Goal: Task Accomplishment & Management: Manage account settings

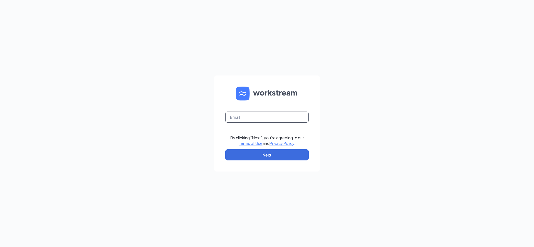
click at [264, 119] on input "text" at bounding box center [266, 117] width 83 height 11
type input "[EMAIL_ADDRESS][DOMAIN_NAME]"
click at [286, 156] on button "Next" at bounding box center [266, 155] width 83 height 11
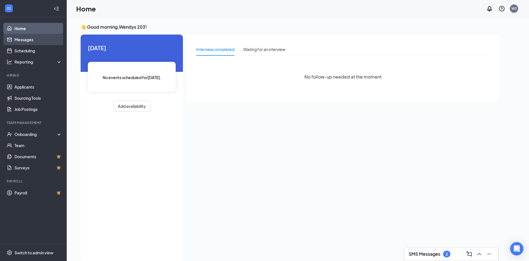
click at [18, 42] on link "Messages" at bounding box center [38, 39] width 48 height 11
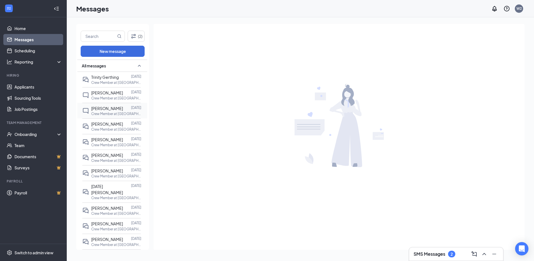
click at [113, 115] on p "Crew Member at Carrollton" at bounding box center [116, 113] width 50 height 5
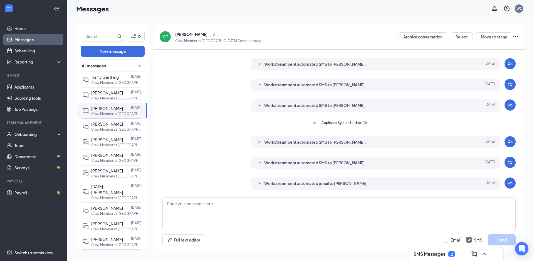
scroll to position [31, 0]
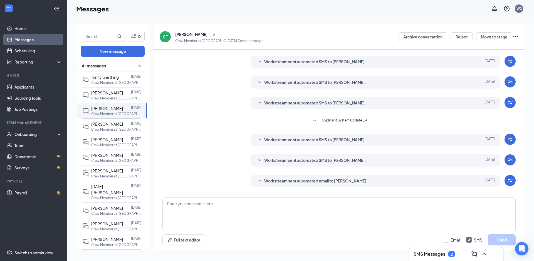
click at [323, 179] on span "Workstream sent automated email to Sara Flesher." at bounding box center [315, 180] width 103 height 7
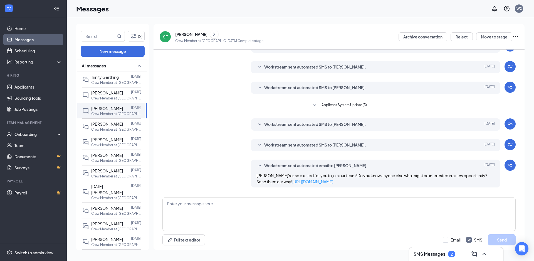
scroll to position [46, 0]
drag, startPoint x: 333, startPoint y: 143, endPoint x: 330, endPoint y: 145, distance: 3.7
click at [333, 143] on span "Workstream sent automated SMS to Sara Flesher." at bounding box center [315, 144] width 102 height 7
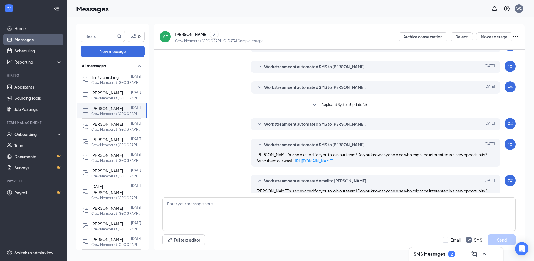
click at [335, 125] on span "Workstream sent automated SMS to Sara Flesher." at bounding box center [315, 124] width 102 height 7
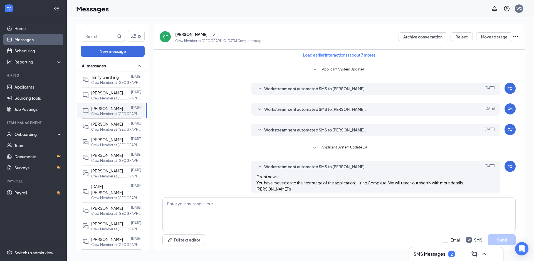
scroll to position [3, 0]
click at [308, 129] on span "Workstream sent automated SMS to Sara Flesher." at bounding box center [315, 130] width 102 height 7
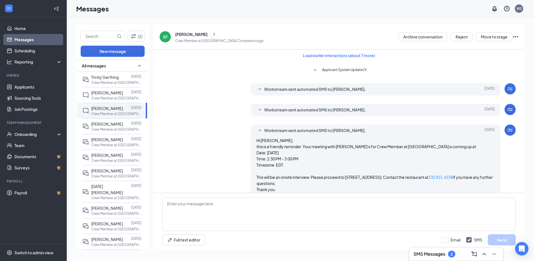
drag, startPoint x: 308, startPoint y: 129, endPoint x: 286, endPoint y: 111, distance: 29.1
click at [286, 111] on span "Workstream sent automated SMS to Sara Flesher." at bounding box center [315, 110] width 102 height 7
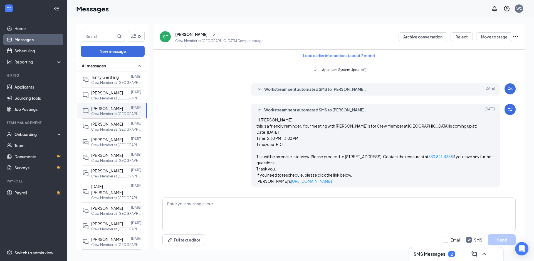
click at [295, 88] on span "Workstream sent automated SMS to Sara Flesher." at bounding box center [315, 89] width 102 height 7
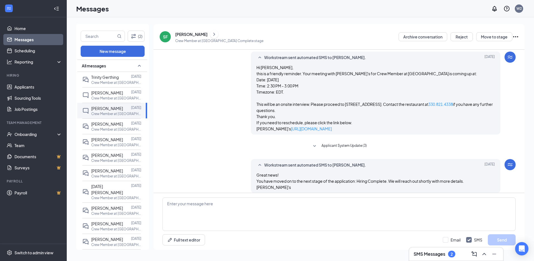
scroll to position [193, 0]
